Goal: Task Accomplishment & Management: Manage account settings

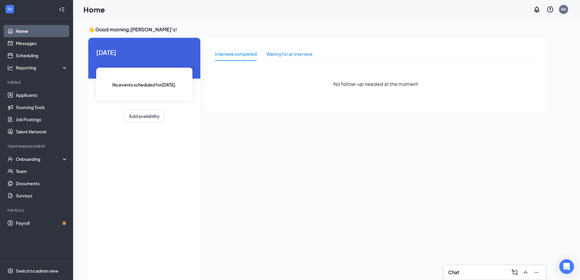
click at [307, 52] on div "Waiting for an interview" at bounding box center [289, 54] width 46 height 7
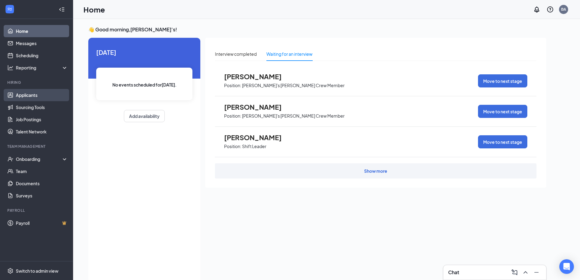
click at [26, 94] on link "Applicants" at bounding box center [42, 95] width 52 height 12
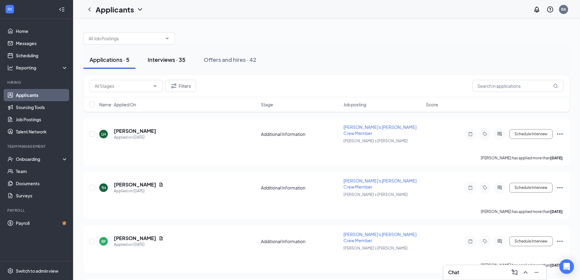
click at [170, 61] on div "Interviews · 35" at bounding box center [167, 60] width 38 height 8
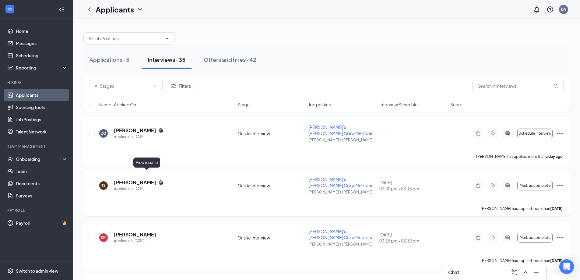
click at [159, 180] on icon "Document" at bounding box center [161, 182] width 5 height 5
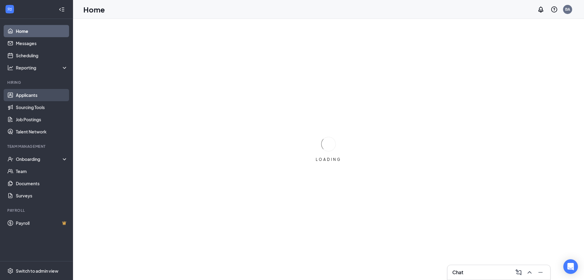
click at [34, 96] on link "Applicants" at bounding box center [42, 95] width 52 height 12
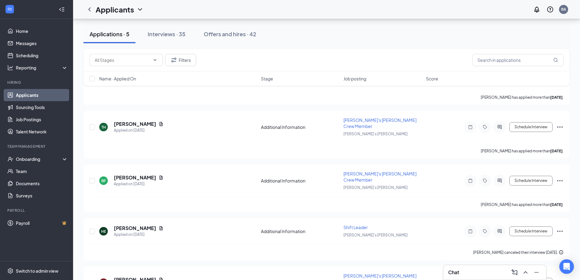
scroll to position [61, 0]
click at [176, 37] on div "Interviews · 35" at bounding box center [167, 34] width 38 height 8
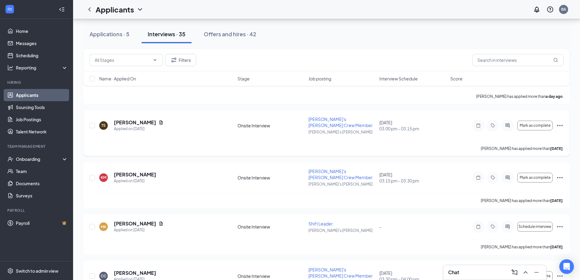
scroll to position [61, 0]
